Goal: Navigation & Orientation: Find specific page/section

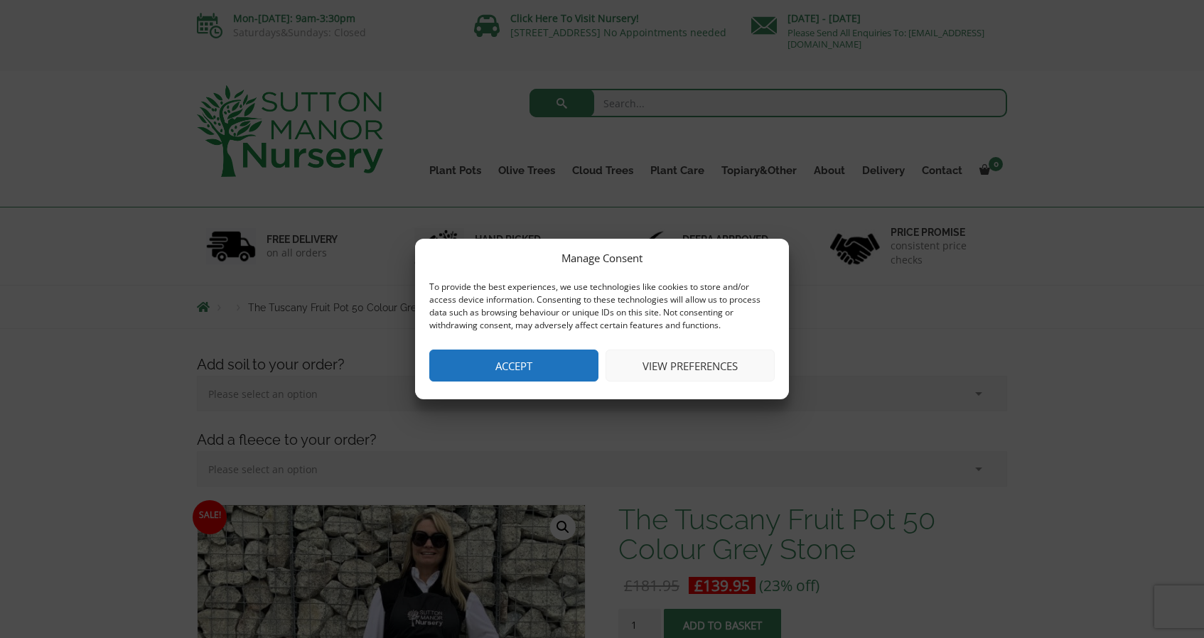
click at [529, 357] on button "Accept" at bounding box center [513, 366] width 169 height 32
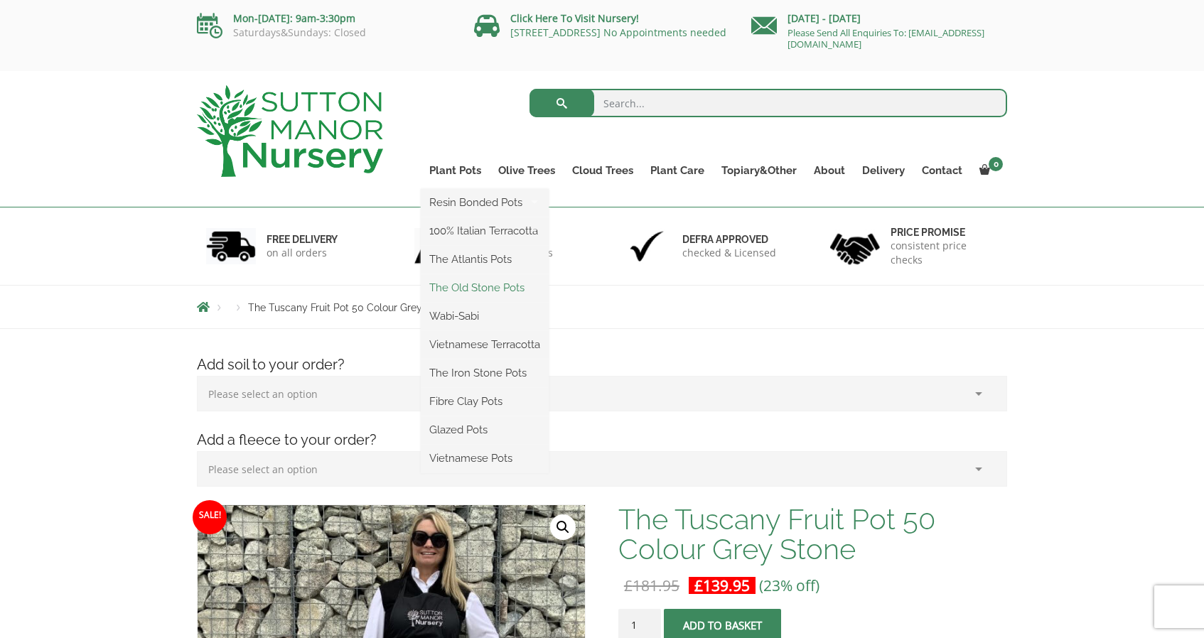
click at [481, 284] on link "The Old Stone Pots" at bounding box center [485, 287] width 128 height 21
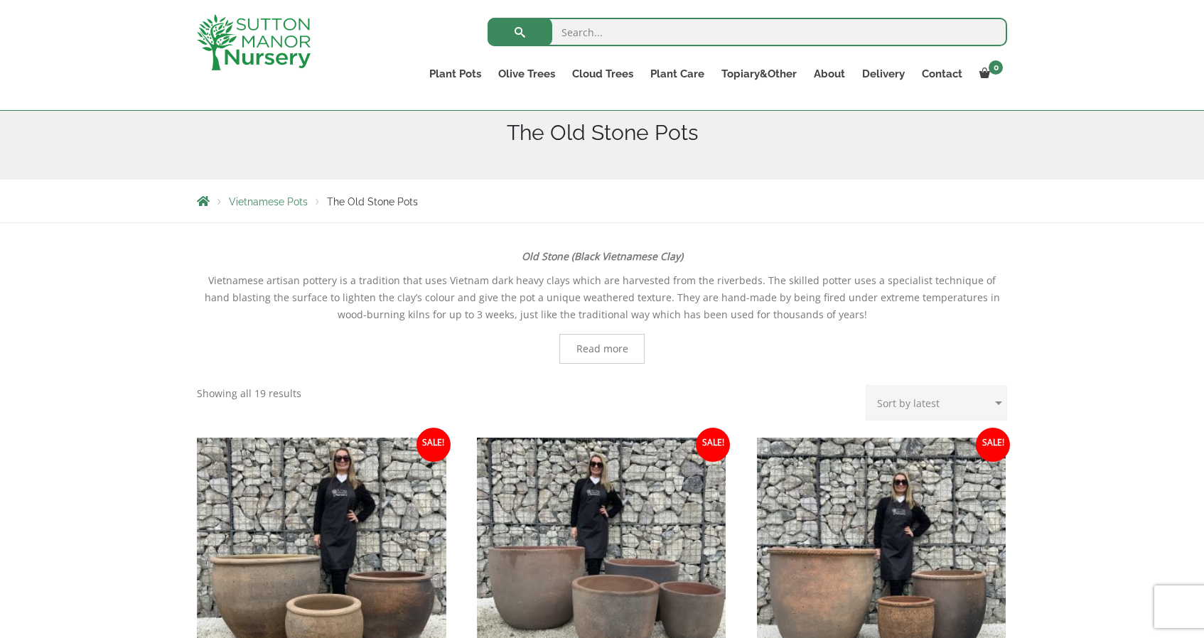
scroll to position [77, 0]
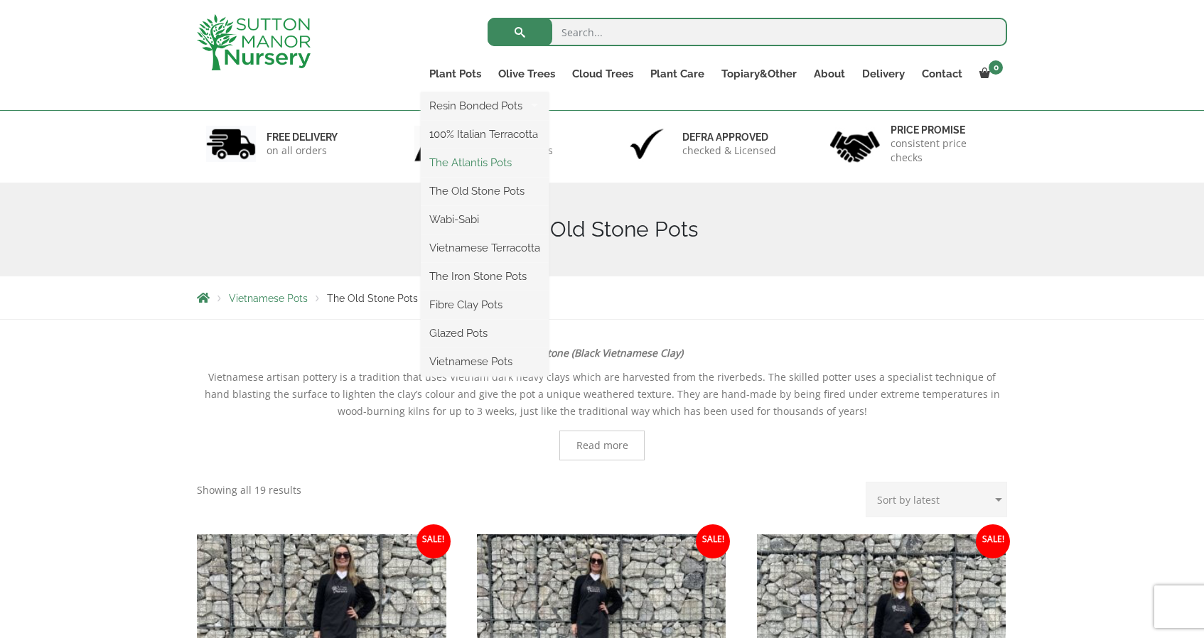
click at [486, 168] on link "The Atlantis Pots" at bounding box center [485, 162] width 128 height 21
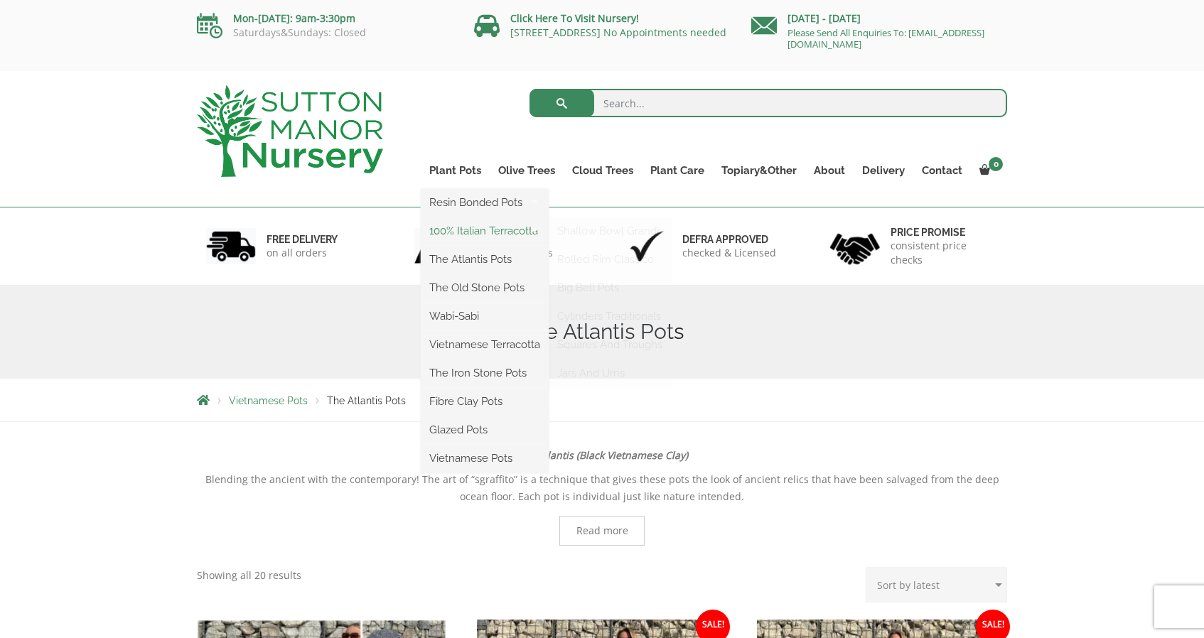
click at [458, 229] on link "100% Italian Terracotta" at bounding box center [485, 230] width 128 height 21
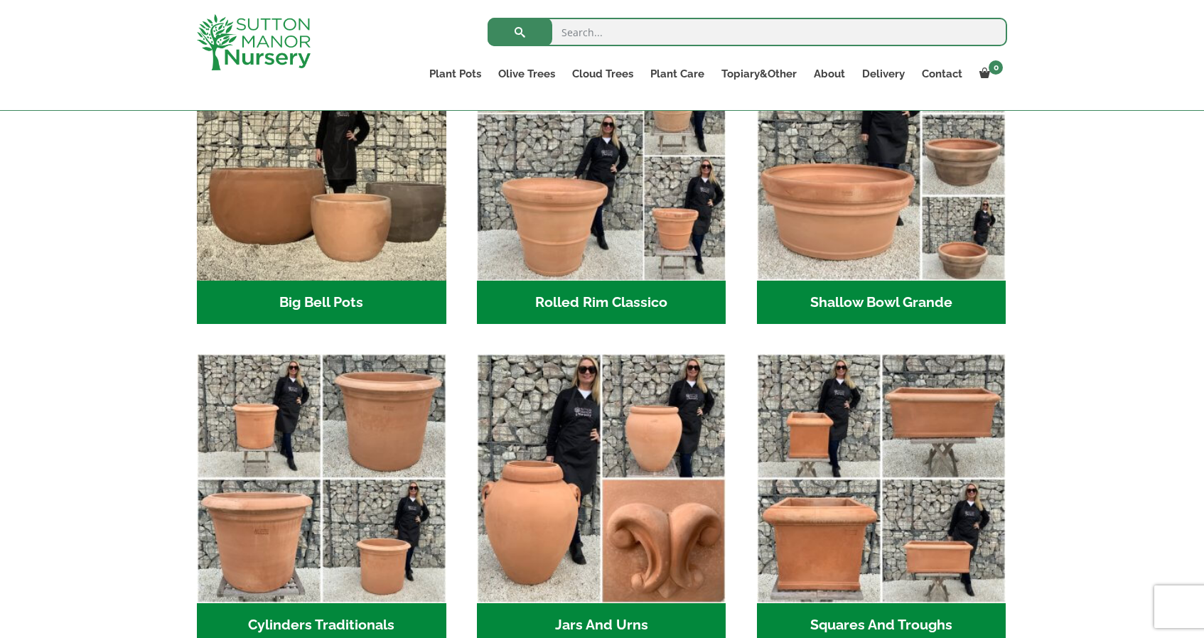
scroll to position [532, 0]
